Goal: Information Seeking & Learning: Learn about a topic

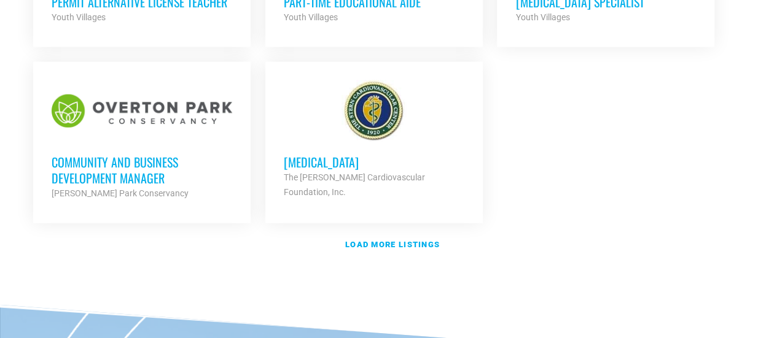
scroll to position [1535, 0]
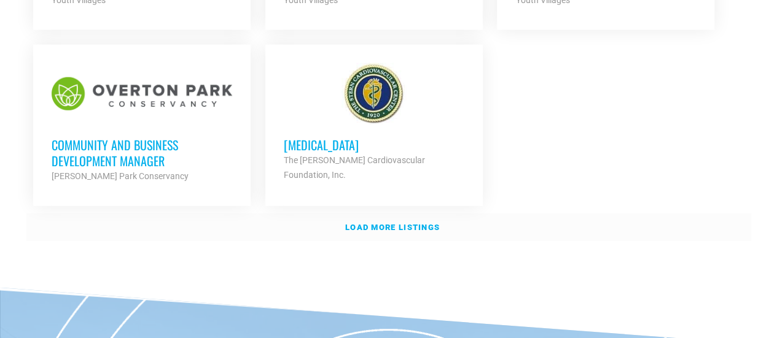
click at [414, 223] on strong "Load more listings" at bounding box center [392, 227] width 95 height 9
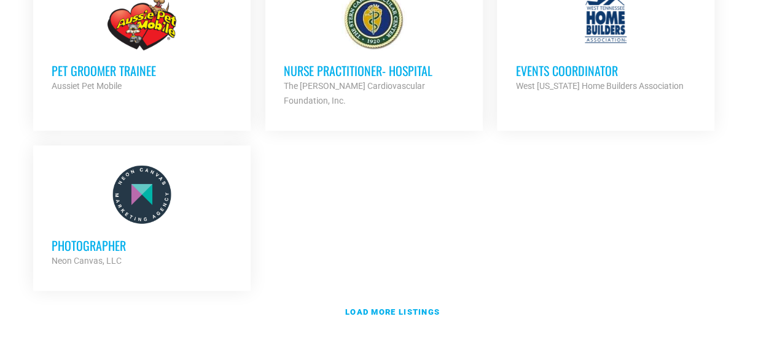
scroll to position [2824, 0]
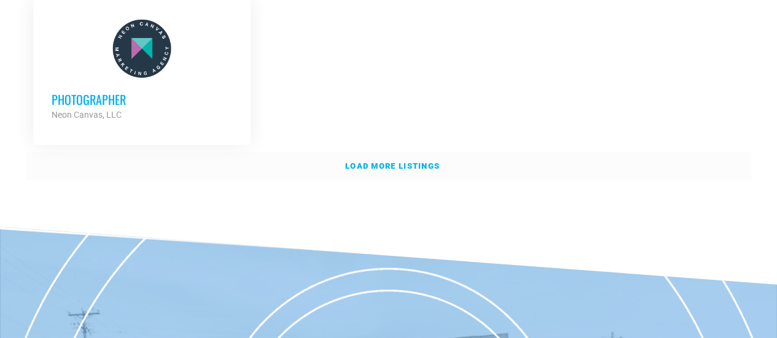
click at [398, 152] on link "Load more listings" at bounding box center [388, 166] width 724 height 28
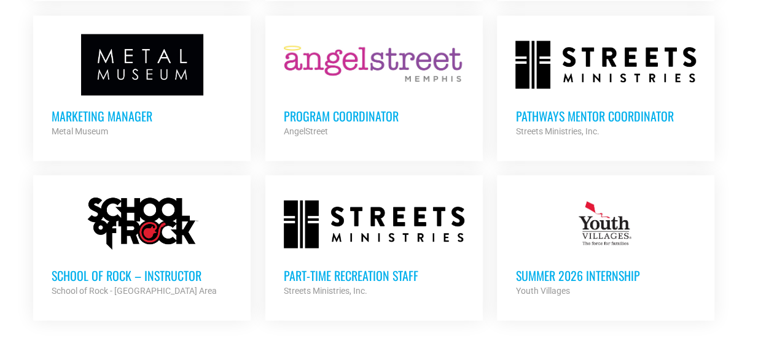
scroll to position [3745, 0]
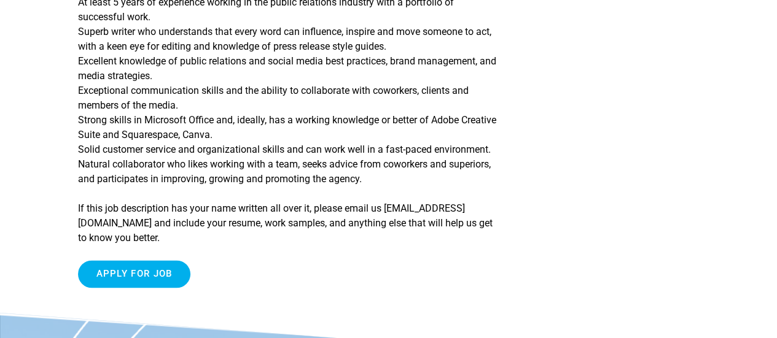
scroll to position [798, 0]
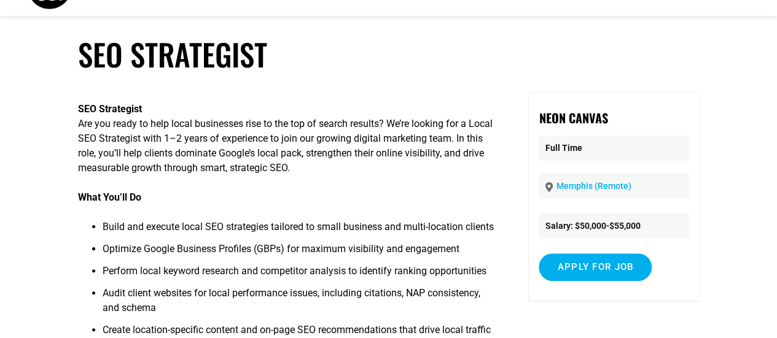
scroll to position [123, 0]
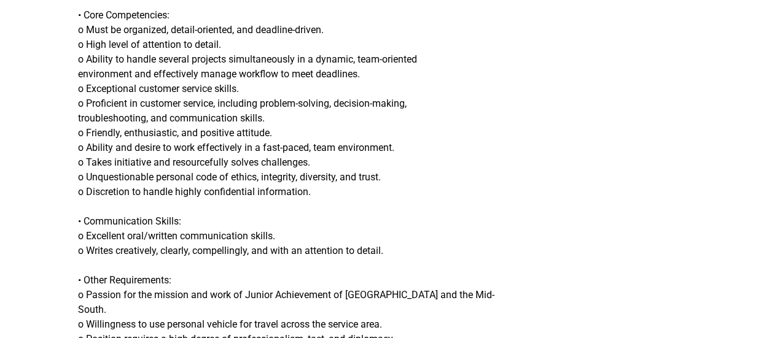
scroll to position [1289, 0]
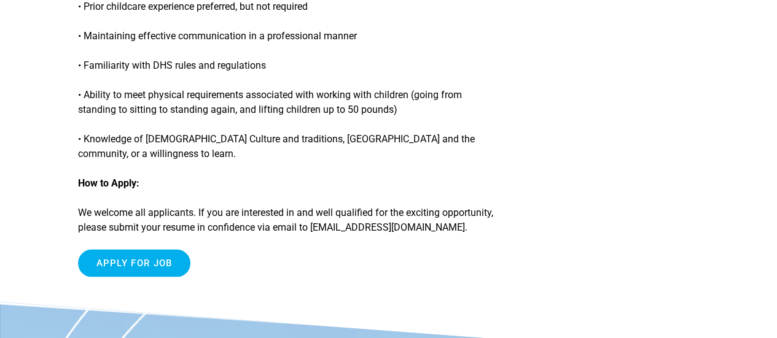
scroll to position [1167, 0]
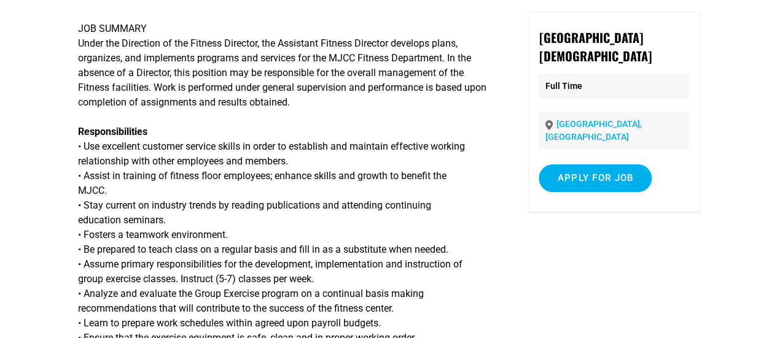
scroll to position [368, 0]
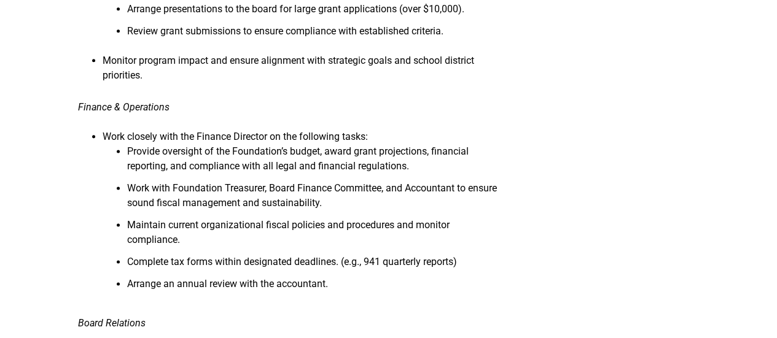
scroll to position [921, 0]
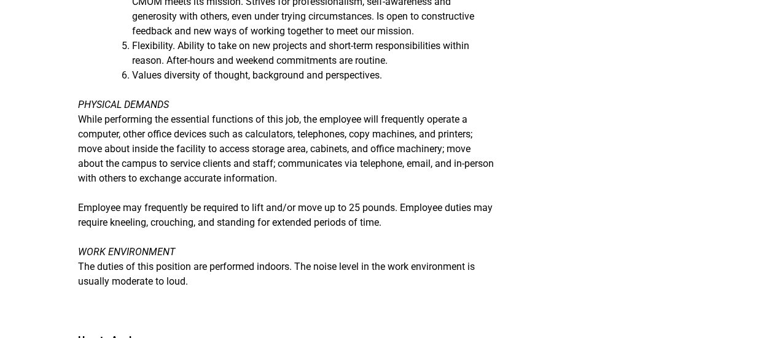
scroll to position [1351, 0]
